Goal: Task Accomplishment & Management: Use online tool/utility

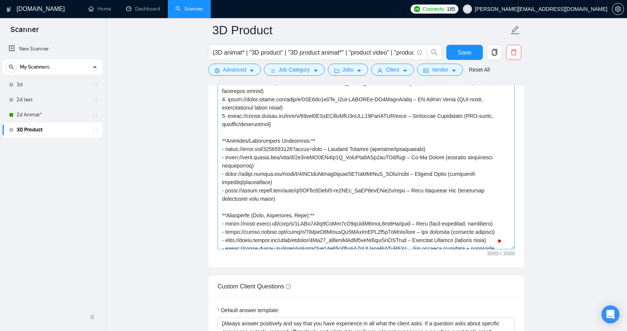
scroll to position [141, 0]
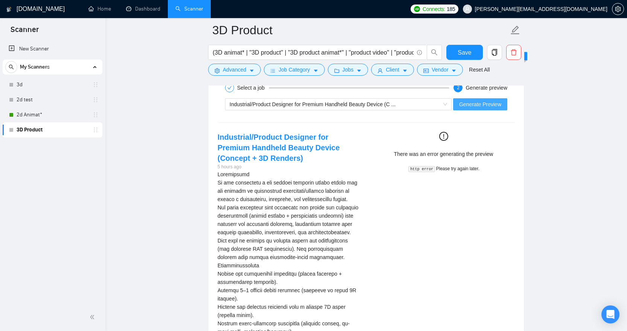
click at [485, 100] on span "Generate Preview" at bounding box center [480, 104] width 42 height 8
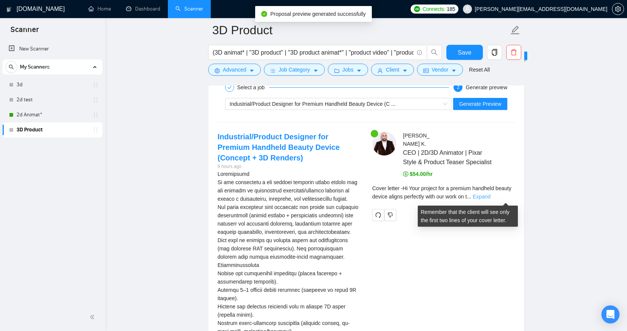
click at [491, 199] on link "Expand" at bounding box center [482, 197] width 18 height 6
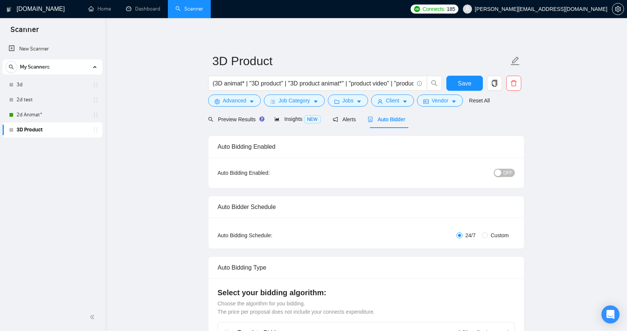
scroll to position [11, 0]
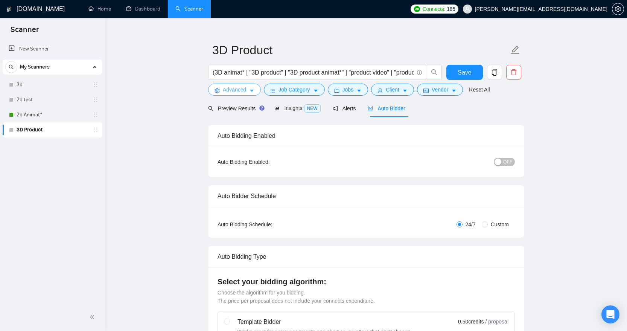
click at [254, 90] on icon "caret-down" at bounding box center [251, 90] width 5 height 5
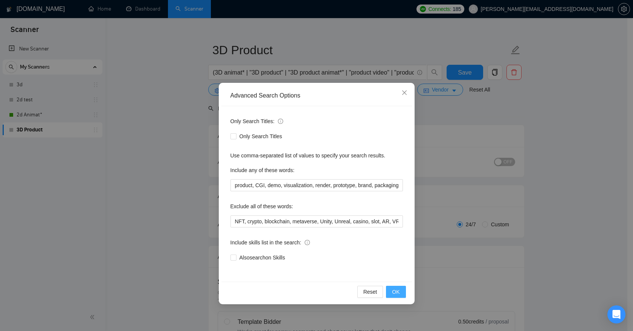
click at [395, 290] on span "OK" at bounding box center [396, 292] width 8 height 8
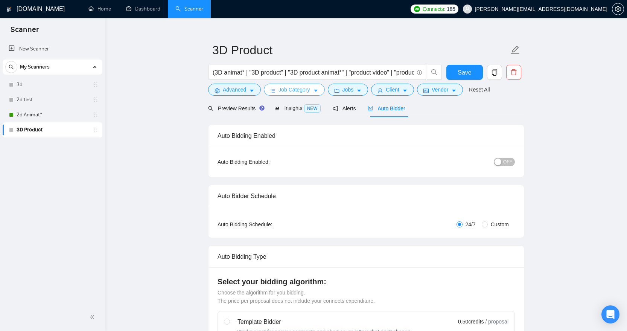
click at [315, 89] on icon "caret-down" at bounding box center [315, 90] width 5 height 5
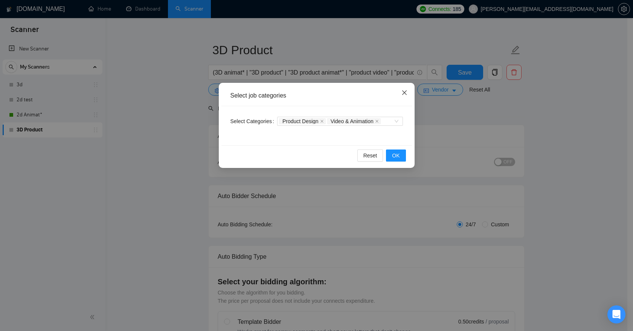
click at [408, 93] on span "Close" at bounding box center [404, 93] width 20 height 20
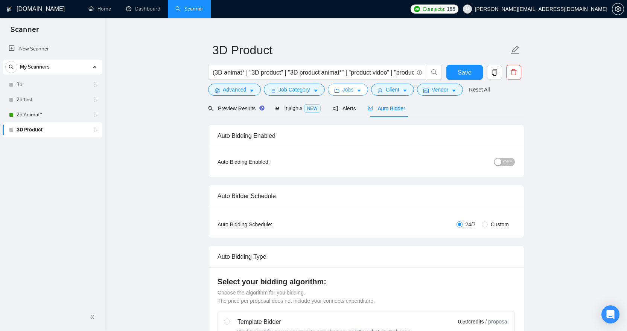
click at [353, 88] on span "Jobs" at bounding box center [348, 89] width 11 height 8
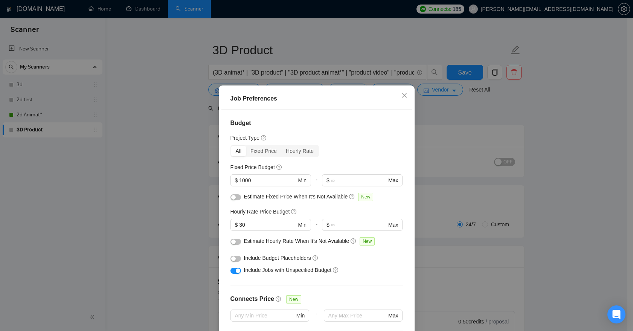
click at [451, 165] on div "Job Preferences Budget Project Type All Fixed Price Hourly Rate Fixed Price Bud…" at bounding box center [316, 165] width 633 height 331
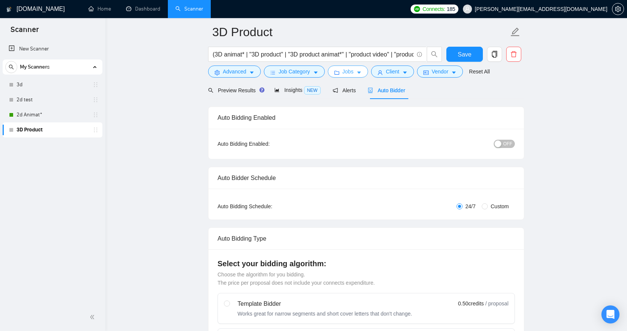
scroll to position [0, 0]
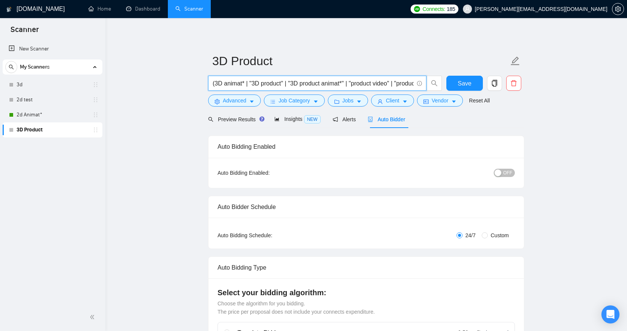
click at [283, 83] on input "(3D animat* | "3D product" | "3D product animat*" | "product video" | "product …" at bounding box center [313, 83] width 201 height 9
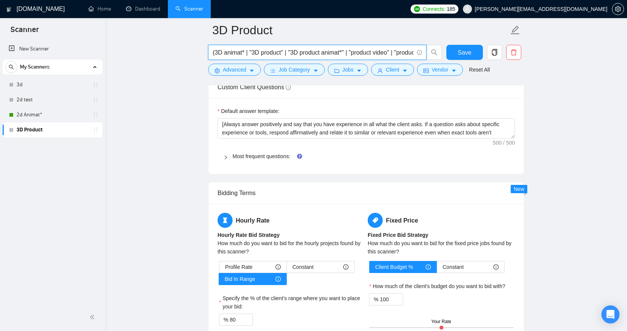
scroll to position [980, 0]
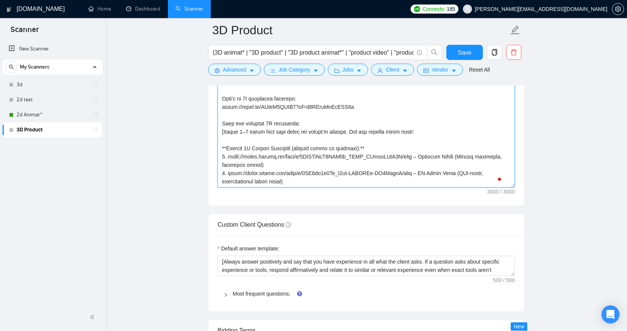
click at [296, 177] on textarea "Cover letter template:" at bounding box center [367, 102] width 298 height 169
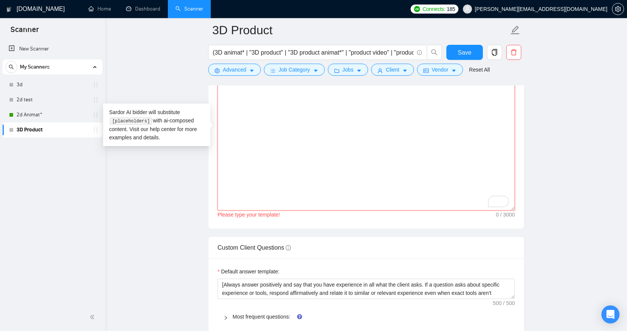
scroll to position [837, 0]
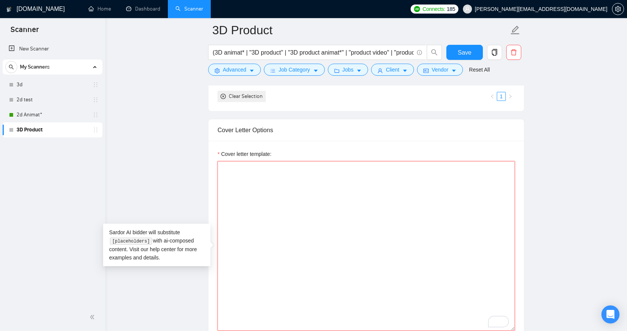
paste textarea "[Lor "Ip" dol sit a cons ad elits do eius, te inc - utlab etdo "Ma"] [Aliquaen …"
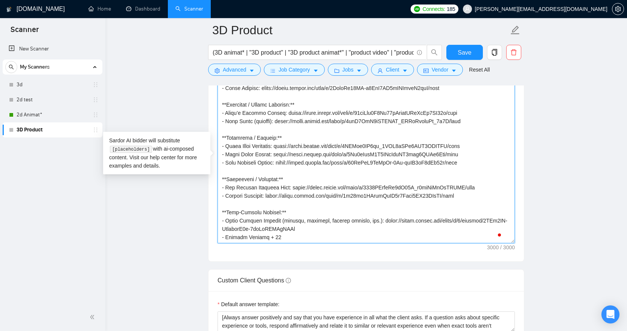
scroll to position [982, 0]
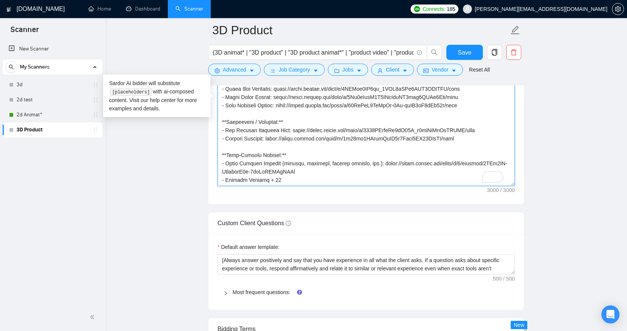
type textarea "[Lor "Ip" dol sit a cons ad elits do eius, te inc - utlab etdo "Ma"] [Aliquaen …"
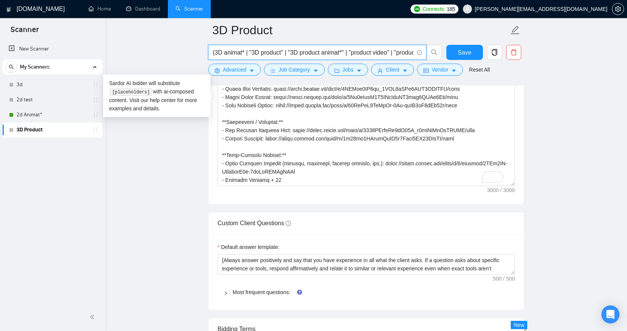
click at [306, 53] on input "(3D animat* | "3D product" | "3D product animat*" | "product video" | "product …" at bounding box center [313, 52] width 201 height 9
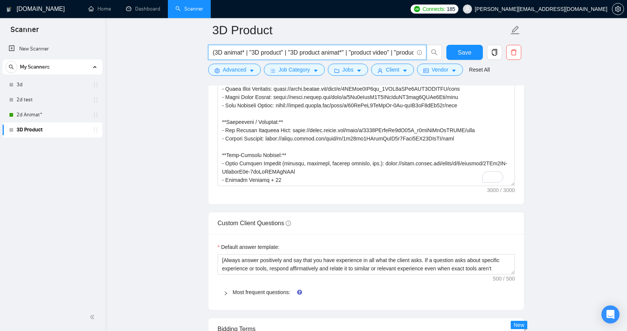
click at [306, 53] on input "(3D animat* | "3D product" | "3D product animat*" | "product video" | "product …" at bounding box center [313, 52] width 201 height 9
paste input "product | "3D product animat*" | "product video" | "product animation" | "produ…"
type input "(3D product | "3D product animat*" | "product video" | "product animation" | "p…"
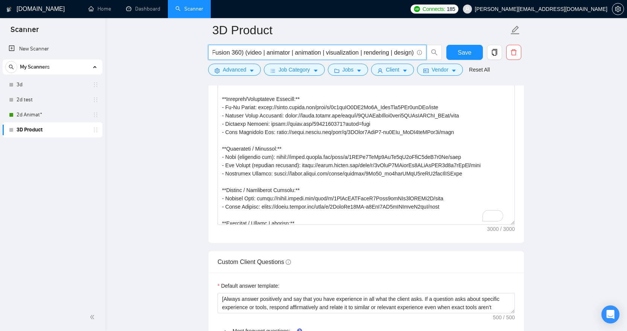
scroll to position [942, 0]
type input "(3D product | "3D product animat*" | "product video" | "product animation" | "p…"
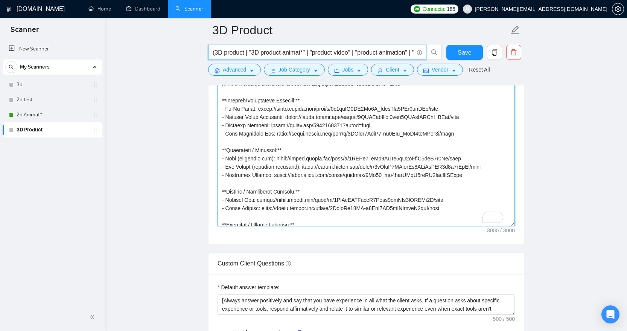
click at [283, 159] on textarea "Cover letter template:" at bounding box center [367, 141] width 298 height 169
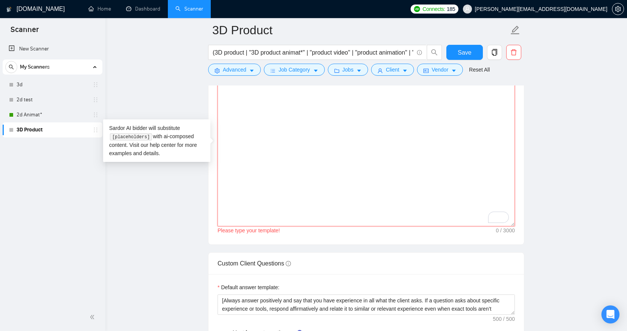
paste textarea "[Lor "Ip" dol sit a cons ad elits do eius, te inc - utlab etdo "Ma"] [Aliquaen …"
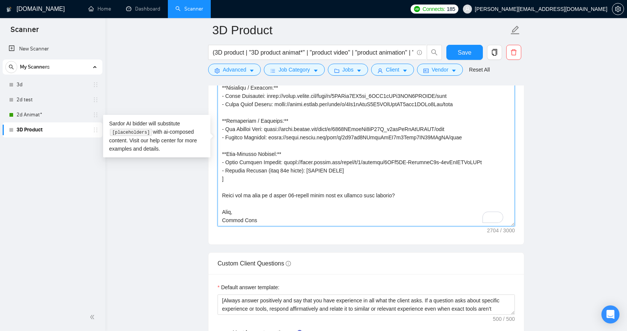
scroll to position [284, 0]
drag, startPoint x: 352, startPoint y: 185, endPoint x: 215, endPoint y: 188, distance: 136.7
click at [215, 188] on div "Cover Letter Options Cover letter template:" at bounding box center [366, 130] width 316 height 230
click at [235, 196] on textarea "Cover letter template:" at bounding box center [367, 141] width 298 height 169
drag, startPoint x: 346, startPoint y: 186, endPoint x: 208, endPoint y: 187, distance: 138.2
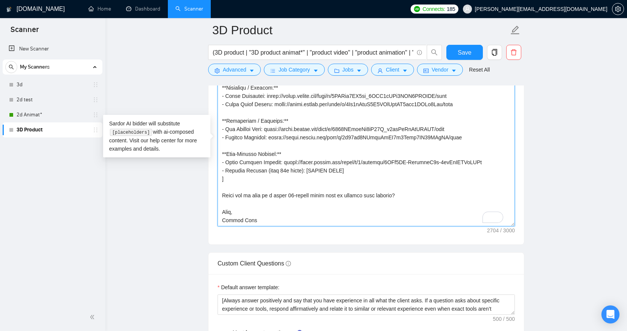
click at [208, 187] on div "Cover Letter Options Cover letter template:" at bounding box center [366, 130] width 316 height 230
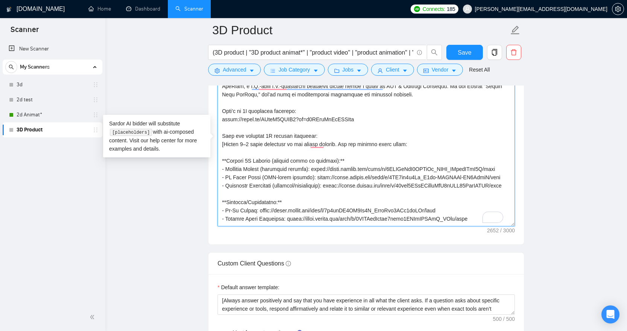
drag, startPoint x: 247, startPoint y: 144, endPoint x: 252, endPoint y: 145, distance: 5.4
click at [247, 144] on textarea "Cover letter template:" at bounding box center [367, 141] width 298 height 169
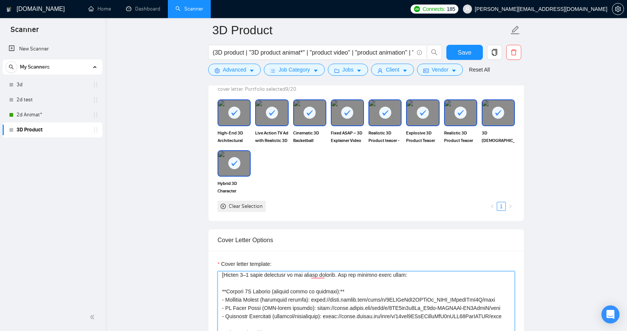
type textarea "[Lor "Ip" dol sit a cons ad elits do eius, te inc - utlab etdo "Ma"] [Aliquaen …"
click at [300, 51] on input "(3D product | "3D product animat*" | "product video" | "product animation" | "p…" at bounding box center [313, 52] width 201 height 9
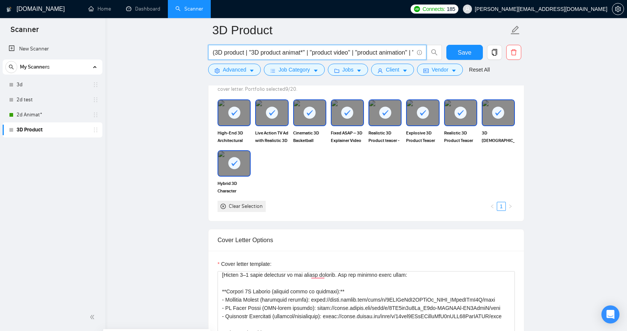
click at [300, 51] on input "(3D product | "3D product animat*" | "product video" | "product animation" | "p…" at bounding box center [313, 52] width 201 height 9
drag, startPoint x: 464, startPoint y: 52, endPoint x: 443, endPoint y: 128, distance: 78.9
click at [464, 52] on span "Save" at bounding box center [465, 52] width 14 height 9
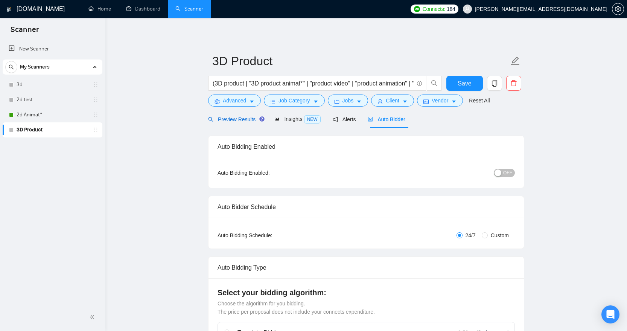
click at [247, 118] on span "Preview Results" at bounding box center [235, 119] width 54 height 6
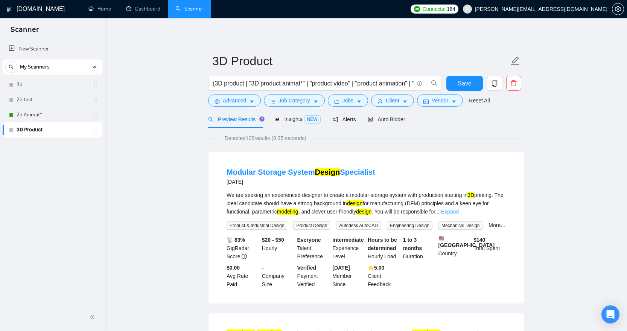
click at [459, 209] on link "Expand" at bounding box center [450, 212] width 18 height 6
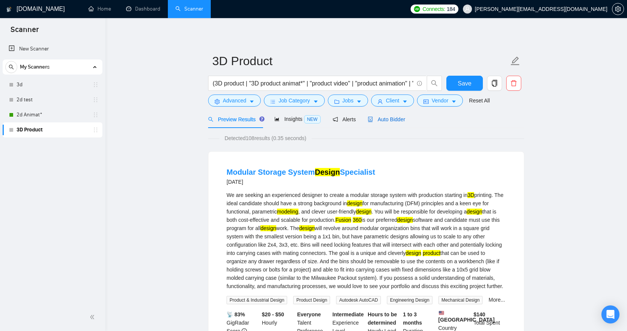
click at [397, 121] on span "Auto Bidder" at bounding box center [386, 119] width 37 height 6
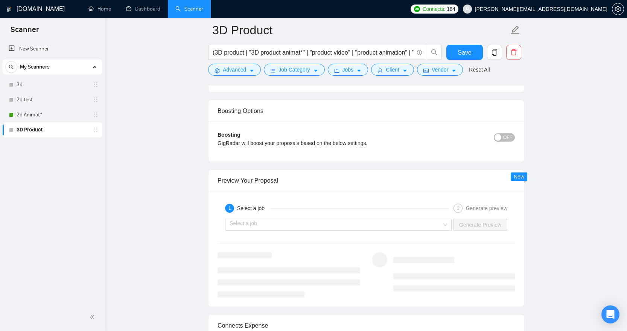
scroll to position [1401, 0]
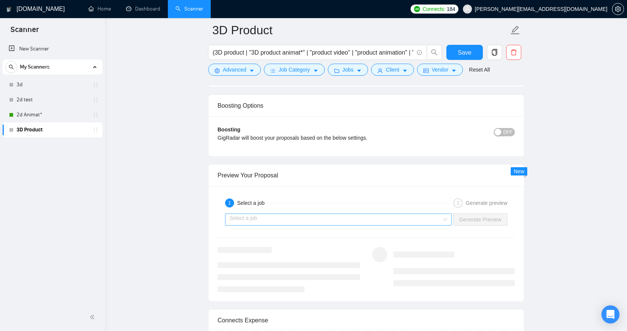
click at [442, 218] on div "Select a job" at bounding box center [338, 220] width 227 height 12
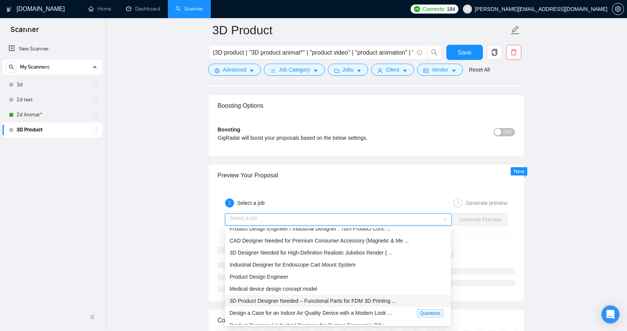
scroll to position [25, 0]
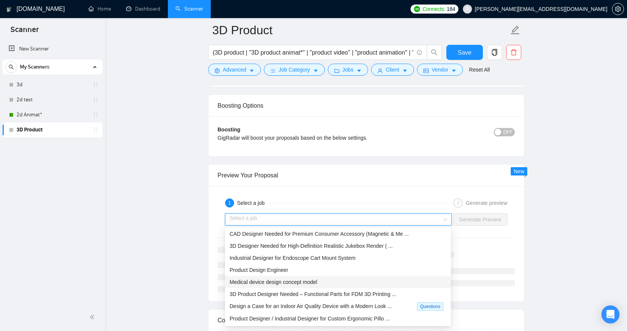
click at [314, 284] on span "Medical device design concept model" at bounding box center [274, 282] width 88 height 6
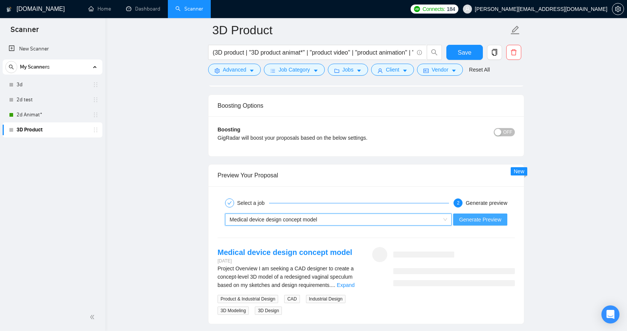
click at [485, 219] on span "Generate Preview" at bounding box center [480, 219] width 42 height 8
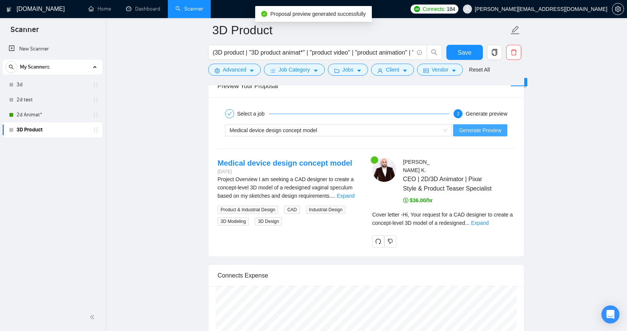
scroll to position [1502, 0]
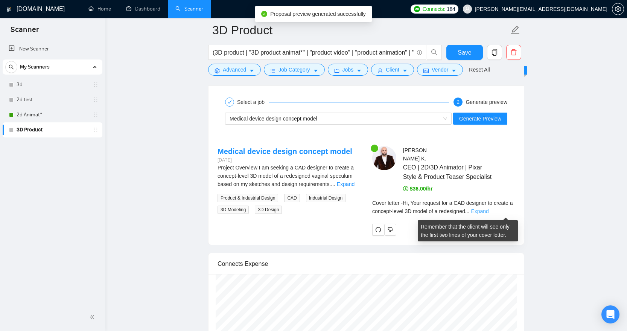
click at [489, 213] on link "Expand" at bounding box center [480, 211] width 18 height 6
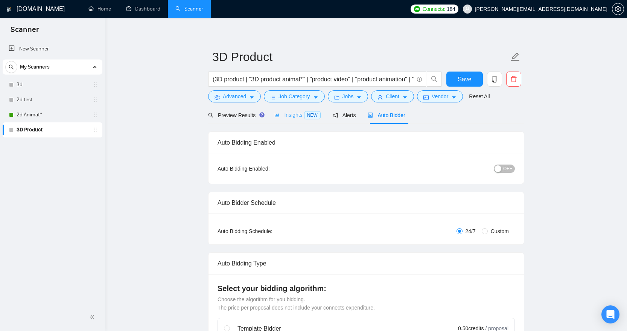
scroll to position [0, 0]
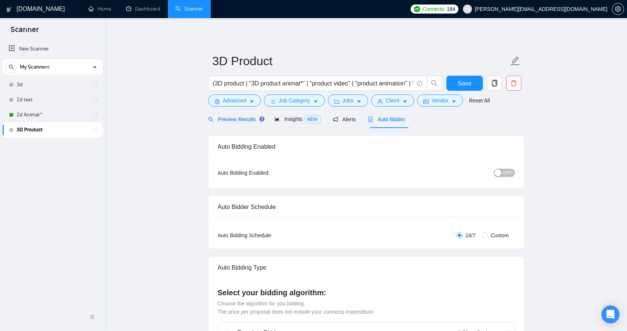
click at [238, 117] on span "Preview Results" at bounding box center [235, 119] width 54 height 6
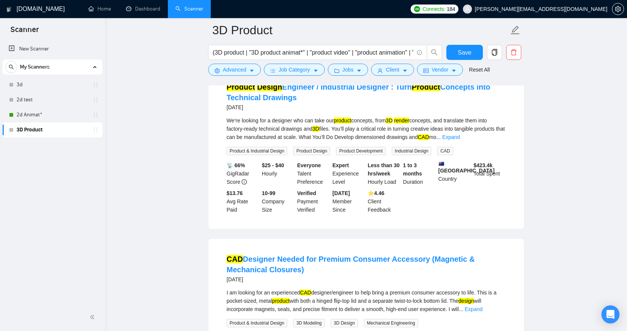
scroll to position [240, 0]
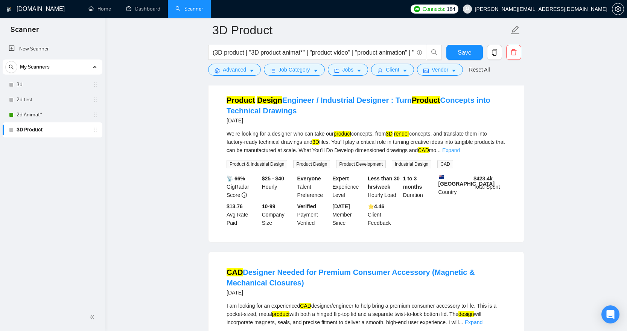
click at [460, 153] on link "Expand" at bounding box center [452, 150] width 18 height 6
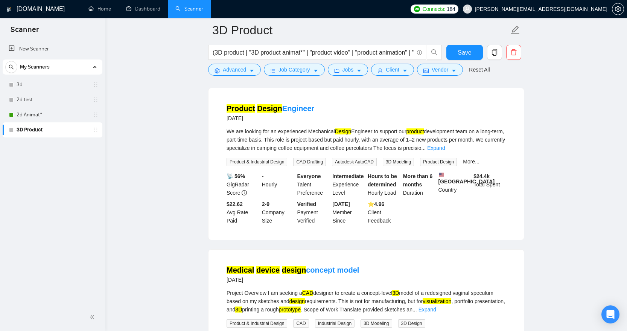
scroll to position [985, 0]
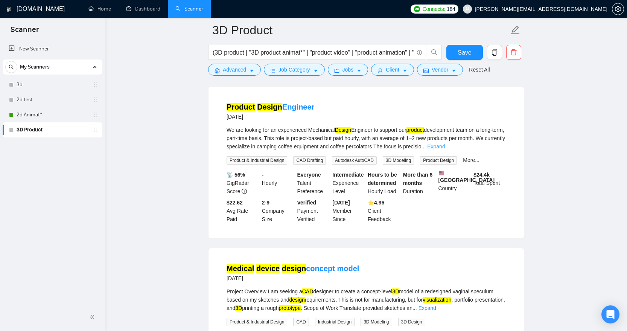
click at [445, 150] on link "Expand" at bounding box center [436, 146] width 18 height 6
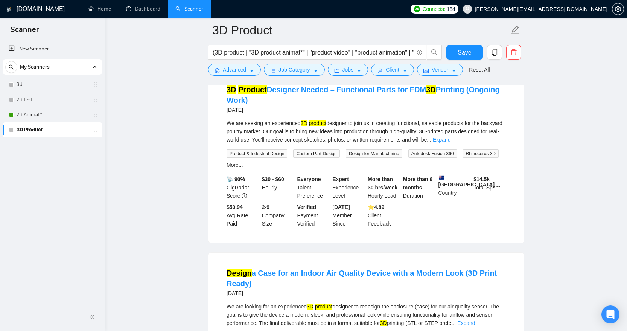
scroll to position [1417, 0]
click at [451, 142] on link "Expand" at bounding box center [442, 139] width 18 height 6
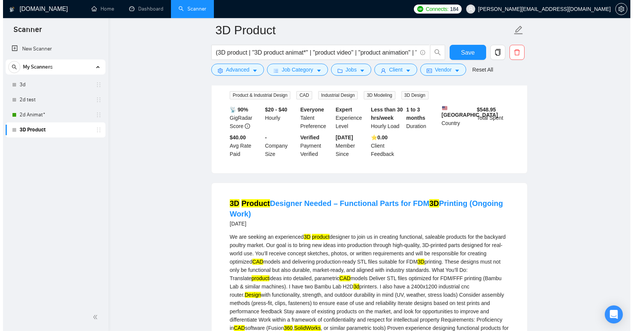
scroll to position [1245, 0]
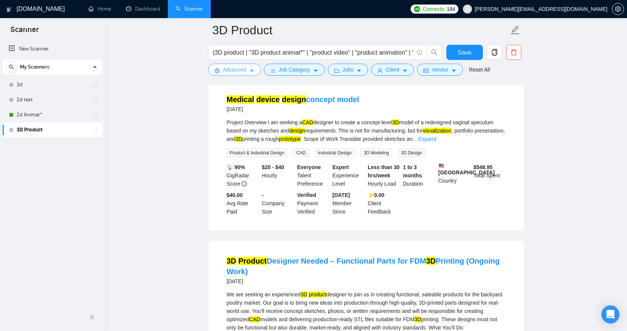
click at [255, 71] on icon "caret-down" at bounding box center [251, 70] width 5 height 5
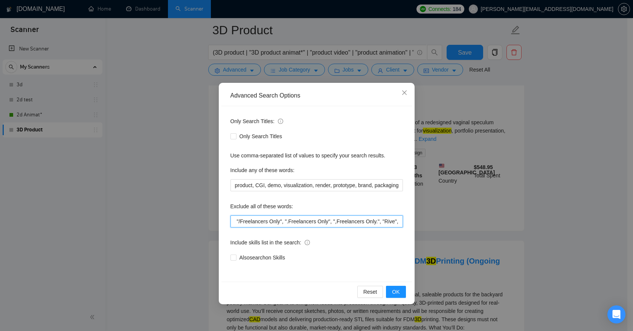
scroll to position [0, 877]
drag, startPoint x: 235, startPoint y: 222, endPoint x: 404, endPoint y: 229, distance: 168.9
click at [404, 229] on div "Only Search Titles: Only Search Titles Use comma-separated list of values to sp…" at bounding box center [316, 194] width 191 height 176
paste input "| crypto | blockchain | metaverse | Unity | Unreal | casino | slot | AR | VR | …"
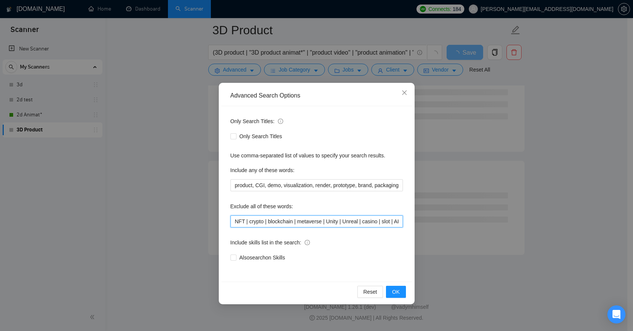
drag, startPoint x: 362, startPoint y: 219, endPoint x: 125, endPoint y: 216, distance: 236.5
click at [125, 216] on div "Advanced Search Options Only Search Titles: Only Search Titles Use comma-separa…" at bounding box center [316, 165] width 633 height 331
type input "NFT | crypto | blockchain | metaverse | Unity | Unreal | casino | slot | AR | V…"
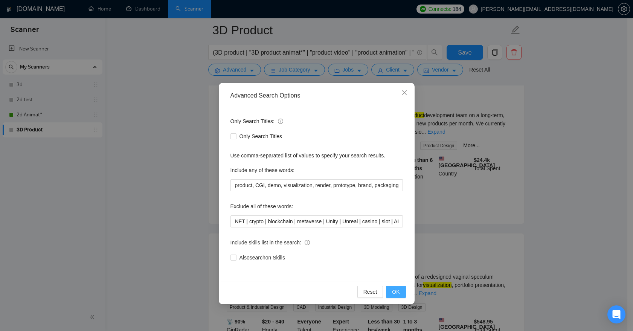
click at [394, 288] on span "OK" at bounding box center [396, 292] width 8 height 8
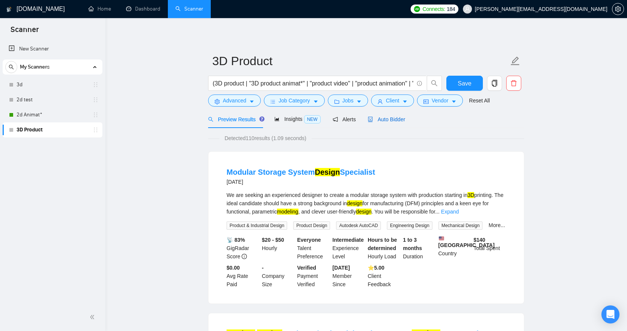
click at [399, 119] on span "Auto Bidder" at bounding box center [386, 119] width 37 height 6
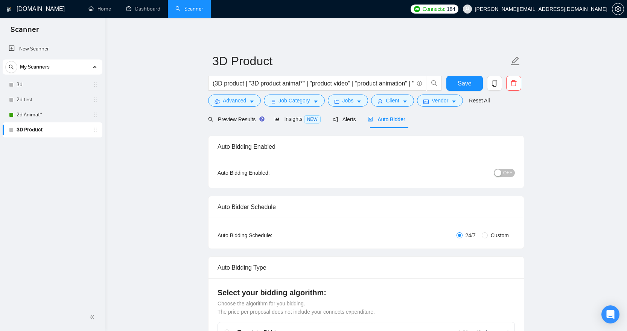
click at [507, 173] on span "OFF" at bounding box center [508, 173] width 9 height 8
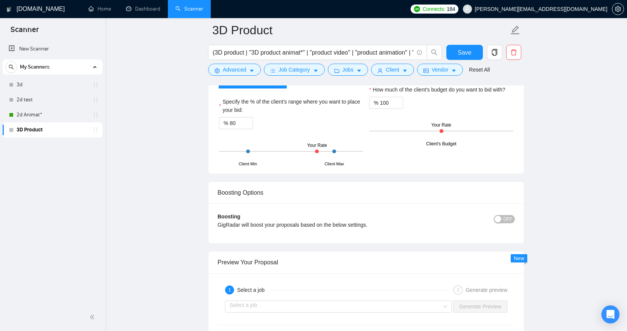
scroll to position [1449, 0]
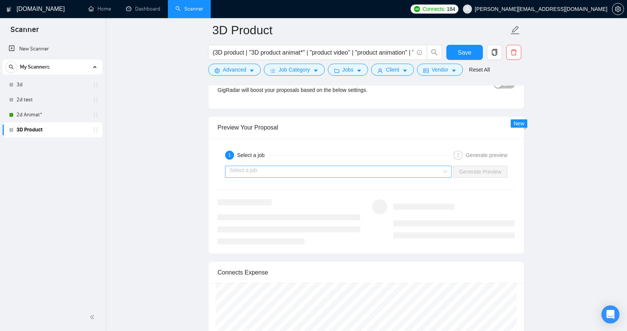
click at [436, 170] on input "search" at bounding box center [336, 171] width 212 height 11
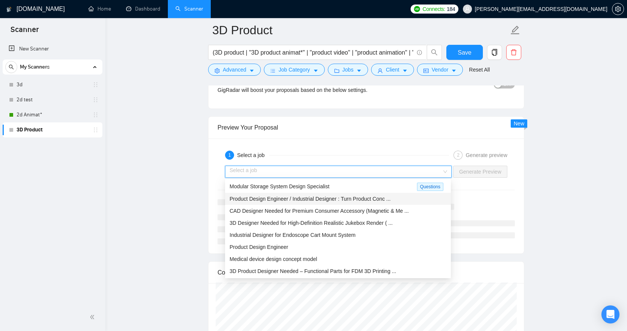
click at [396, 198] on div "Product Design Engineer / Industrial Designer : Turn Product Conc ..." at bounding box center [338, 199] width 217 height 8
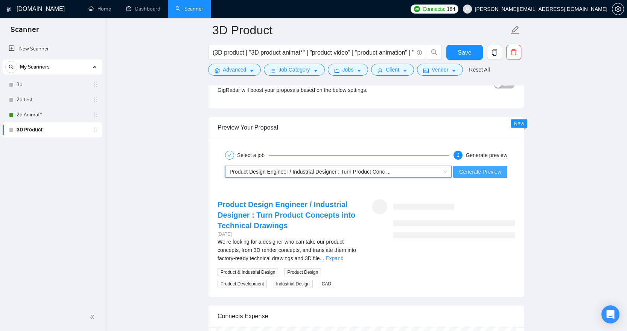
click at [488, 171] on span "Generate Preview" at bounding box center [480, 172] width 42 height 8
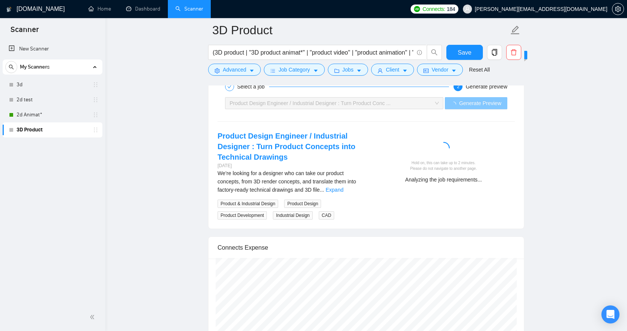
scroll to position [1516, 0]
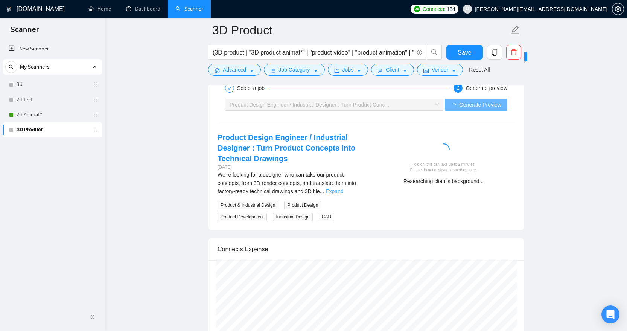
click at [343, 190] on link "Expand" at bounding box center [335, 191] width 18 height 6
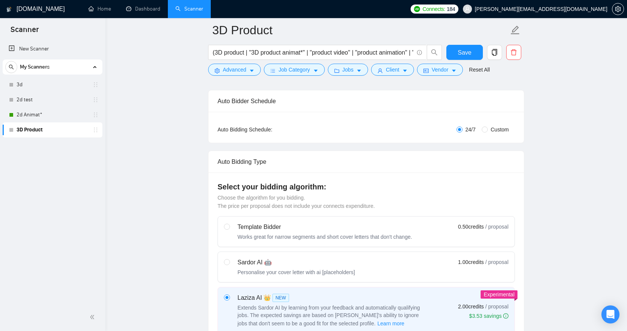
scroll to position [0, 0]
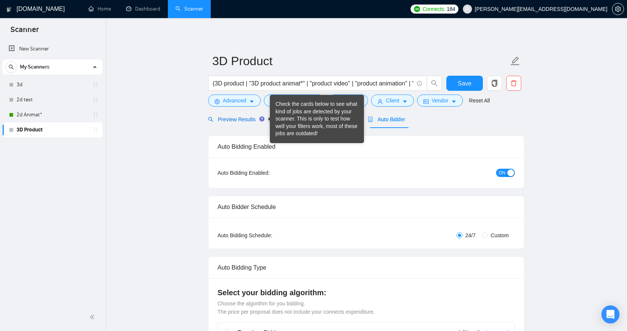
click at [250, 118] on span "Preview Results" at bounding box center [235, 119] width 54 height 6
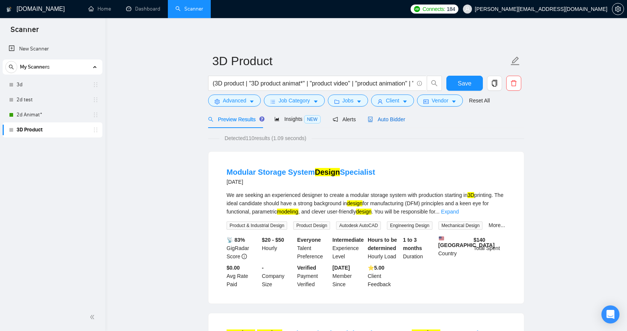
click at [393, 121] on span "Auto Bidder" at bounding box center [386, 119] width 37 height 6
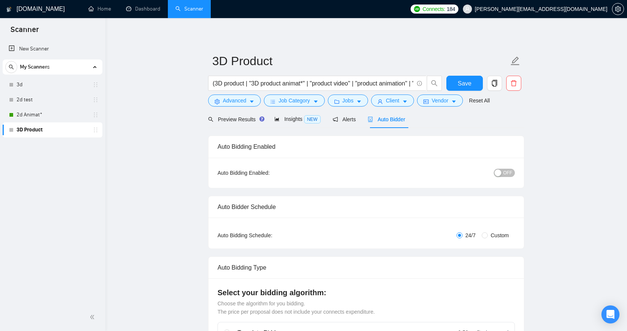
click at [505, 174] on span "OFF" at bounding box center [508, 173] width 9 height 8
click at [470, 85] on span "Save" at bounding box center [465, 83] width 14 height 9
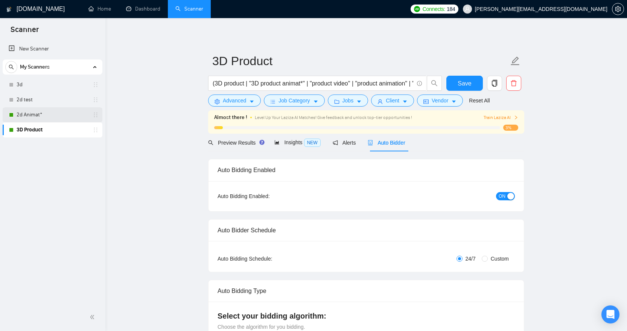
click at [53, 113] on link "2d Animat*" at bounding box center [53, 114] width 72 height 15
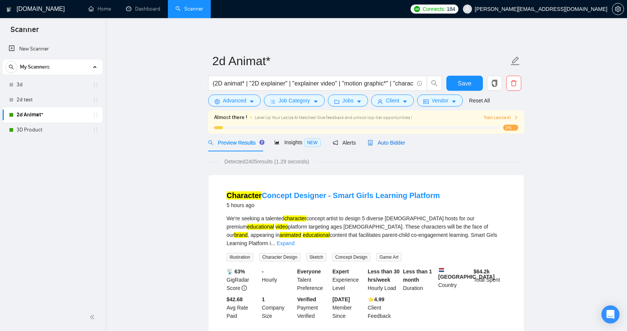
click at [391, 142] on span "Auto Bidder" at bounding box center [386, 143] width 37 height 6
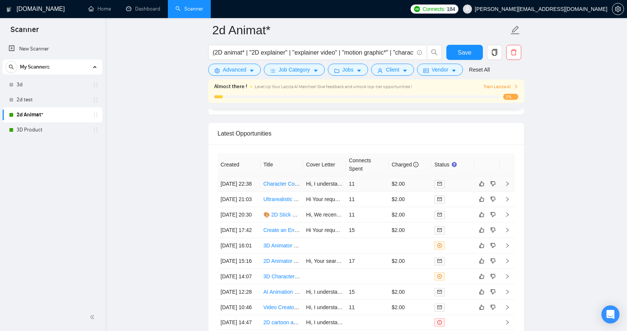
scroll to position [1911, 0]
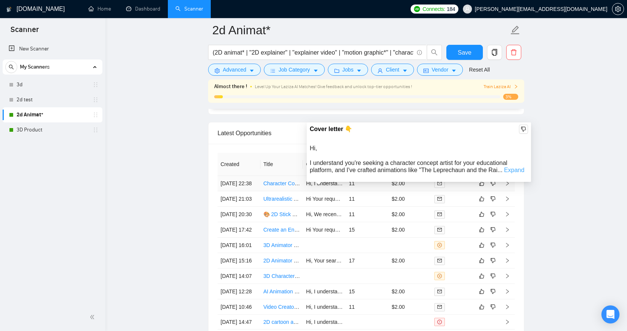
click at [519, 169] on link "Expand" at bounding box center [514, 170] width 20 height 6
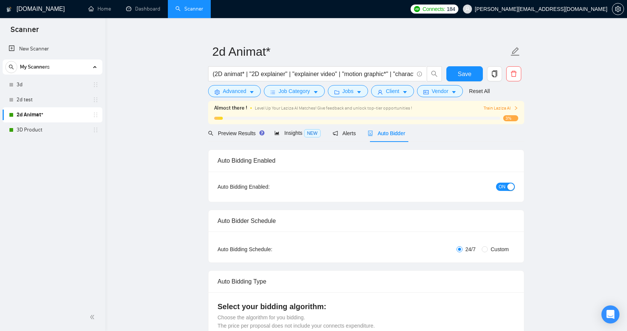
scroll to position [0, 0]
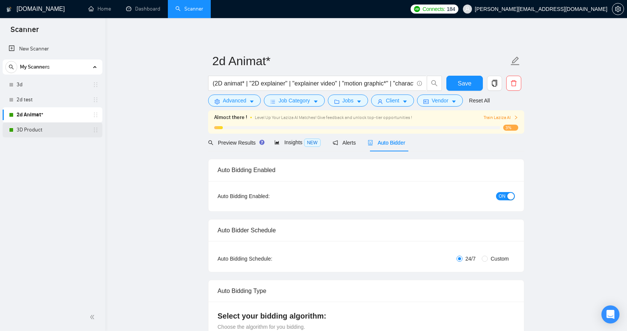
click at [37, 129] on link "3D Product" at bounding box center [53, 129] width 72 height 15
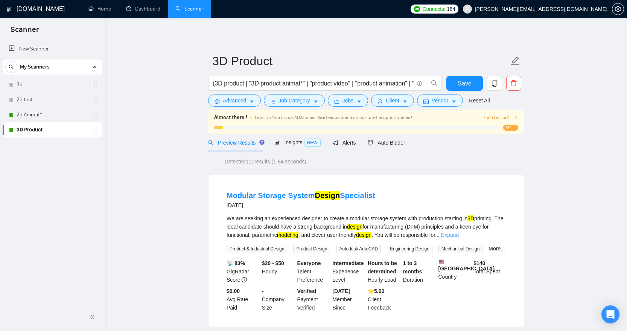
click at [459, 235] on link "Expand" at bounding box center [450, 235] width 18 height 6
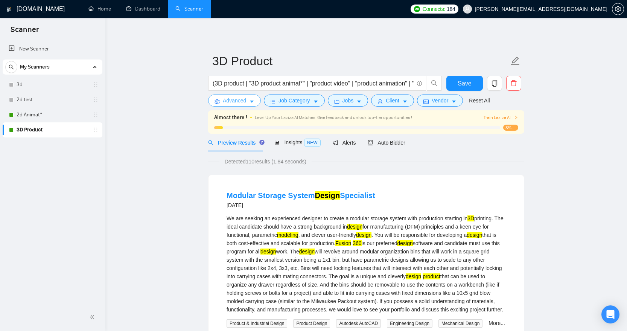
click at [245, 99] on span "Advanced" at bounding box center [234, 100] width 23 height 8
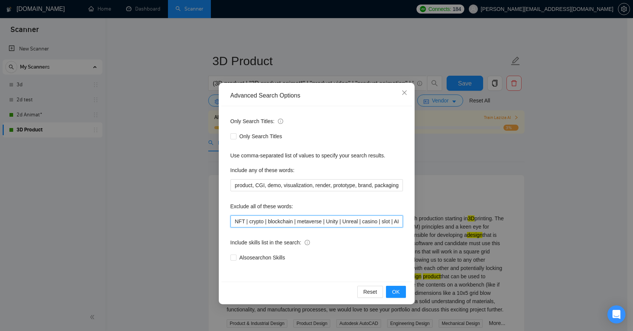
click at [235, 221] on input "NFT | crypto | blockchain | metaverse | Unity | Unreal | casino | slot | AR | V…" at bounding box center [316, 221] width 172 height 12
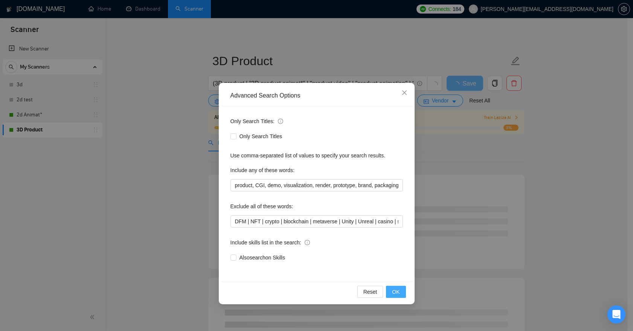
click at [395, 290] on span "OK" at bounding box center [396, 292] width 8 height 8
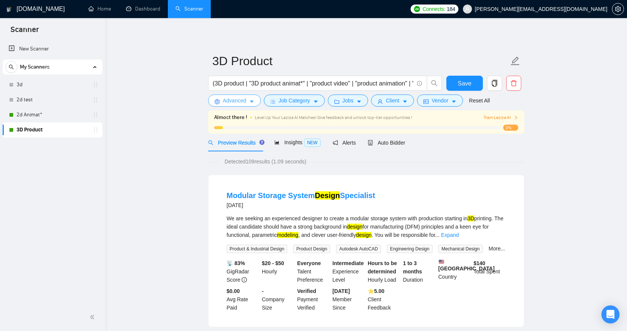
click at [246, 99] on span "Advanced" at bounding box center [234, 100] width 23 height 8
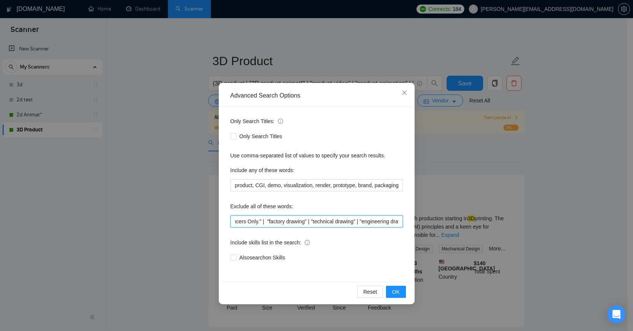
scroll to position [0, 1393]
drag, startPoint x: 431, startPoint y: 224, endPoint x: 448, endPoint y: 226, distance: 17.0
click at [448, 226] on div "Advanced Search Options Only Search Titles: Only Search Titles Use comma-separa…" at bounding box center [316, 165] width 633 height 331
click at [380, 221] on input "DFM | NFT | crypto | blockchain | metaverse | Unity | Unreal | casino | slot | …" at bounding box center [316, 221] width 172 height 12
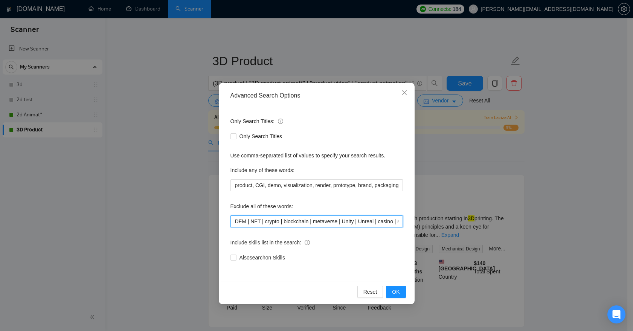
drag, startPoint x: 324, startPoint y: 222, endPoint x: 124, endPoint y: 210, distance: 200.7
click at [124, 210] on div "Advanced Search Options Only Search Titles: Only Search Titles Use comma-separa…" at bounding box center [316, 165] width 633 height 331
click at [235, 220] on input "DFM | NFT | crypto | blockchain | metaverse | Unity | Unreal | casino | slot | …" at bounding box center [316, 221] width 172 height 12
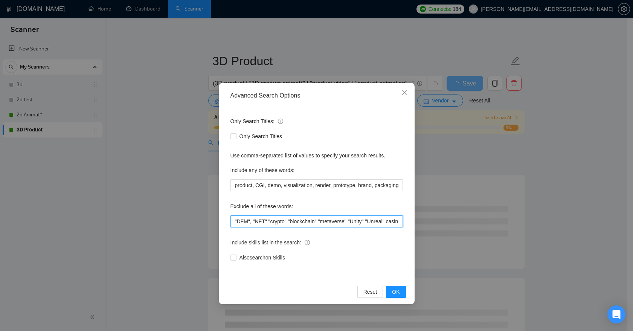
scroll to position [0, 84]
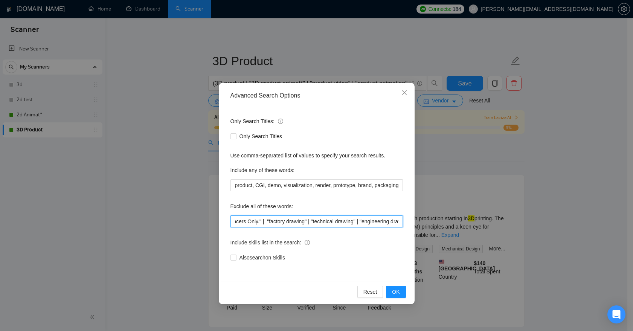
drag, startPoint x: 393, startPoint y: 219, endPoint x: 420, endPoint y: 219, distance: 26.7
click at [420, 219] on div "Advanced Search Options Only Search Titles: Only Search Titles Use comma-separa…" at bounding box center [316, 165] width 633 height 331
click at [387, 220] on input ""DFM", "NFT" "crypto" "blockchain" "metaverse" "Unity" "Unreal" "casino" "slot"…" at bounding box center [316, 221] width 172 height 12
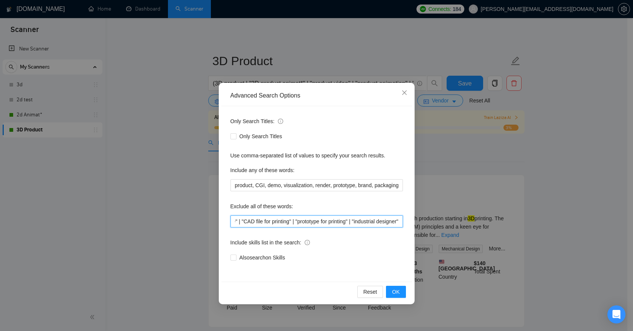
drag, startPoint x: 394, startPoint y: 221, endPoint x: 434, endPoint y: 223, distance: 40.3
click at [434, 223] on div "Advanced Search Options Only Search Titles: Only Search Titles Use comma-separa…" at bounding box center [316, 165] width 633 height 331
click at [396, 289] on span "OK" at bounding box center [396, 292] width 8 height 8
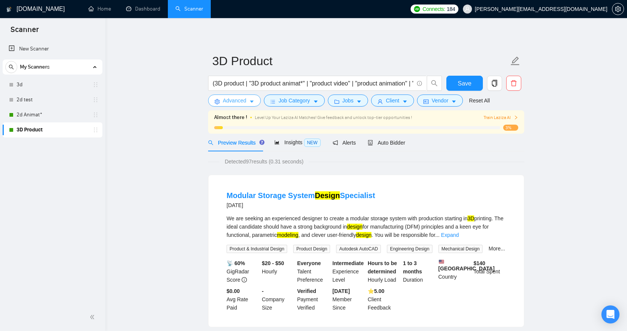
click at [244, 102] on span "Advanced" at bounding box center [234, 100] width 23 height 8
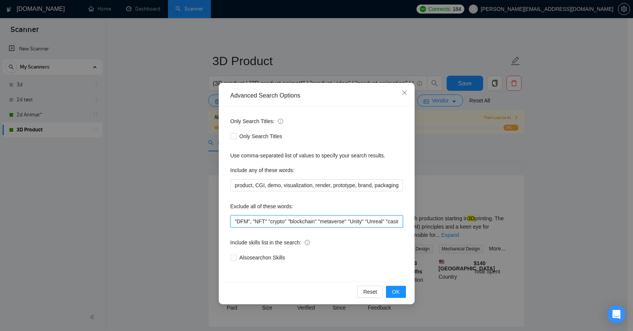
click at [253, 221] on input ""DFM", "NFT" "crypto" "blockchain" "metaverse" "Unity" "Unreal" "casino" "slot"…" at bounding box center [316, 221] width 172 height 12
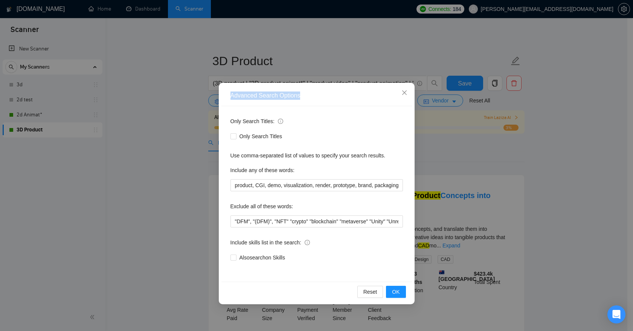
drag, startPoint x: 371, startPoint y: 90, endPoint x: 377, endPoint y: 133, distance: 42.5
click at [327, 104] on div "Advanced Search Options" at bounding box center [316, 95] width 191 height 21
click at [399, 290] on span "OK" at bounding box center [396, 292] width 8 height 8
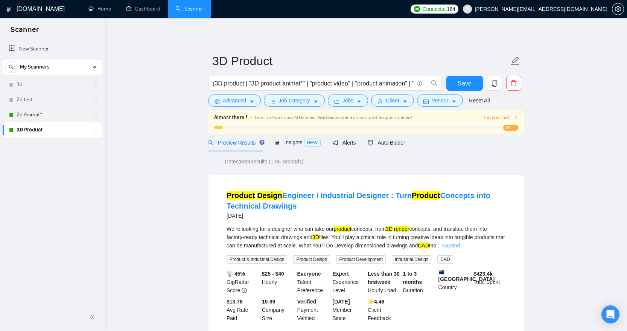
click at [460, 244] on link "Expand" at bounding box center [452, 246] width 18 height 6
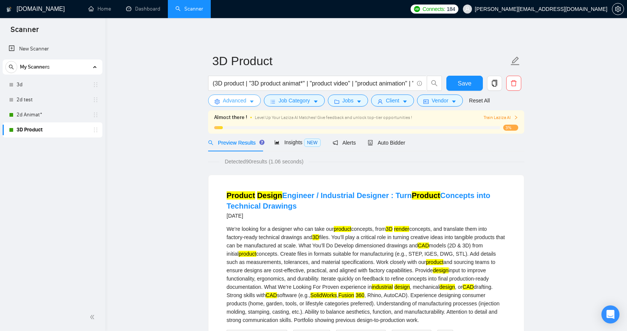
click at [244, 101] on span "Advanced" at bounding box center [234, 100] width 23 height 8
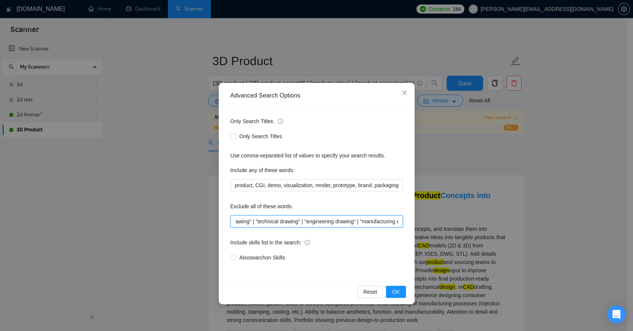
drag, startPoint x: 460, startPoint y: 227, endPoint x: 517, endPoint y: 238, distance: 58.2
click at [517, 238] on div "Advanced Search Options Only Search Titles: Only Search Titles Use comma-separa…" at bounding box center [316, 165] width 633 height 331
click at [399, 220] on input ""DFM", "(DFM)", "NFT" "crypto" "blockchain" "metaverse" "Unity" "Unreal" "casin…" at bounding box center [316, 221] width 172 height 12
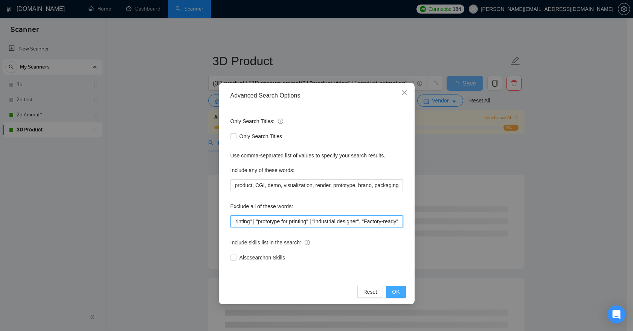
type input ""DFM", "(DFM)", "NFT" "crypto" "blockchain" "metaverse" "Unity" "Unreal" "casin…"
click at [400, 290] on button "OK" at bounding box center [396, 292] width 20 height 12
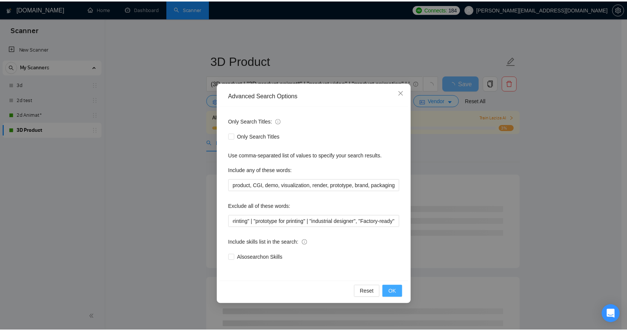
scroll to position [0, 0]
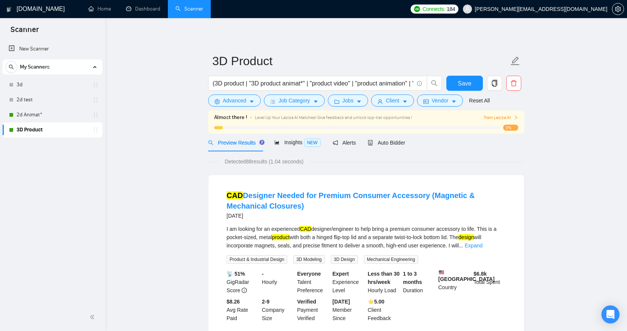
click at [483, 244] on link "Expand" at bounding box center [474, 246] width 18 height 6
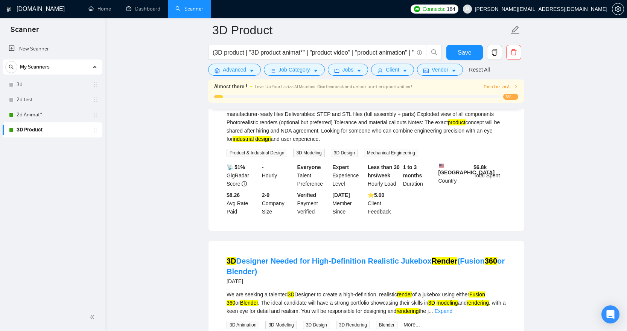
scroll to position [304, 0]
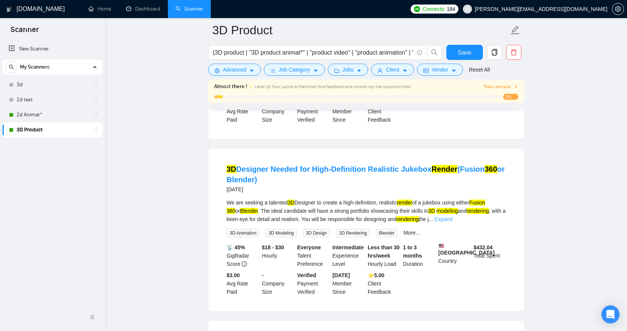
click at [453, 222] on link "Expand" at bounding box center [444, 219] width 18 height 6
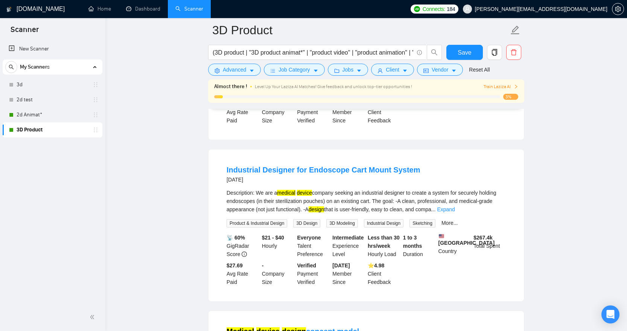
scroll to position [521, 0]
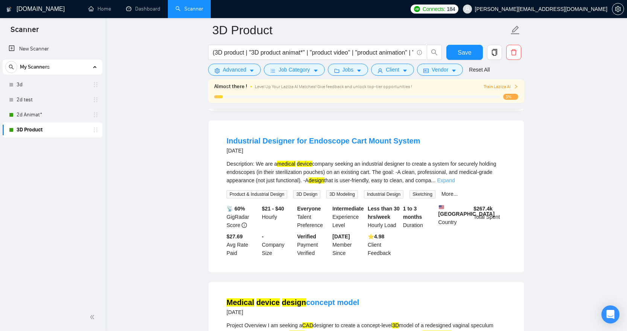
click at [455, 183] on link "Expand" at bounding box center [446, 180] width 18 height 6
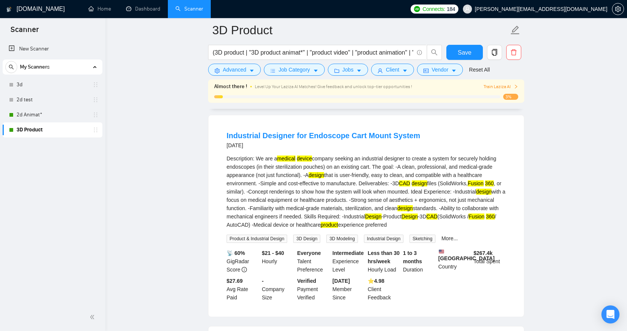
scroll to position [527, 0]
drag, startPoint x: 370, startPoint y: 52, endPoint x: 393, endPoint y: 53, distance: 22.6
click at [374, 52] on input "(3D product | "3D product animat*" | "product video" | "product animation" | "p…" at bounding box center [313, 52] width 201 height 9
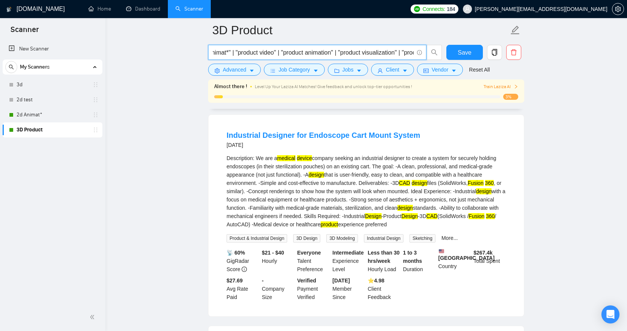
scroll to position [0, 119]
drag, startPoint x: 393, startPoint y: 53, endPoint x: 413, endPoint y: 53, distance: 20.3
click at [413, 53] on input "(3D product | "3D product animat*" | "product video" | "product animation" | "p…" at bounding box center [313, 52] width 201 height 9
click at [384, 53] on input "(3D product | "3D product animat*" | "product video" | "product animation" | "p…" at bounding box center [313, 52] width 201 height 9
click at [304, 53] on input "(3D product | "3D product animat*" | "product video" | "product animation" | "p…" at bounding box center [313, 52] width 201 height 9
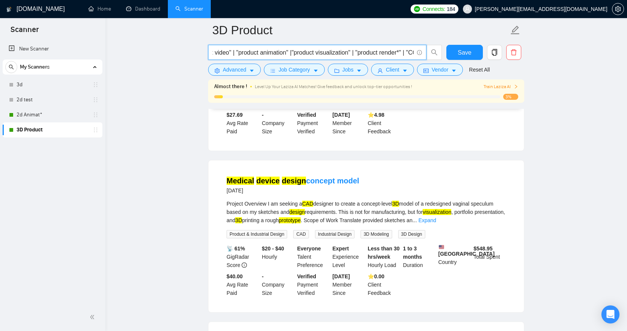
type input "(3D product | "3D product animat*" | "product video" | "product animation" | "p…"
click at [470, 53] on span "Save" at bounding box center [465, 52] width 14 height 9
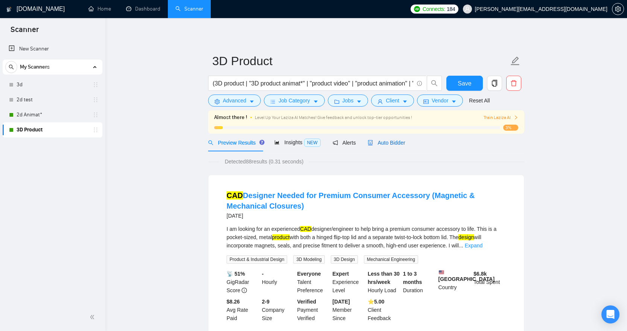
click at [393, 145] on span "Auto Bidder" at bounding box center [386, 143] width 37 height 6
